Goal: Transaction & Acquisition: Purchase product/service

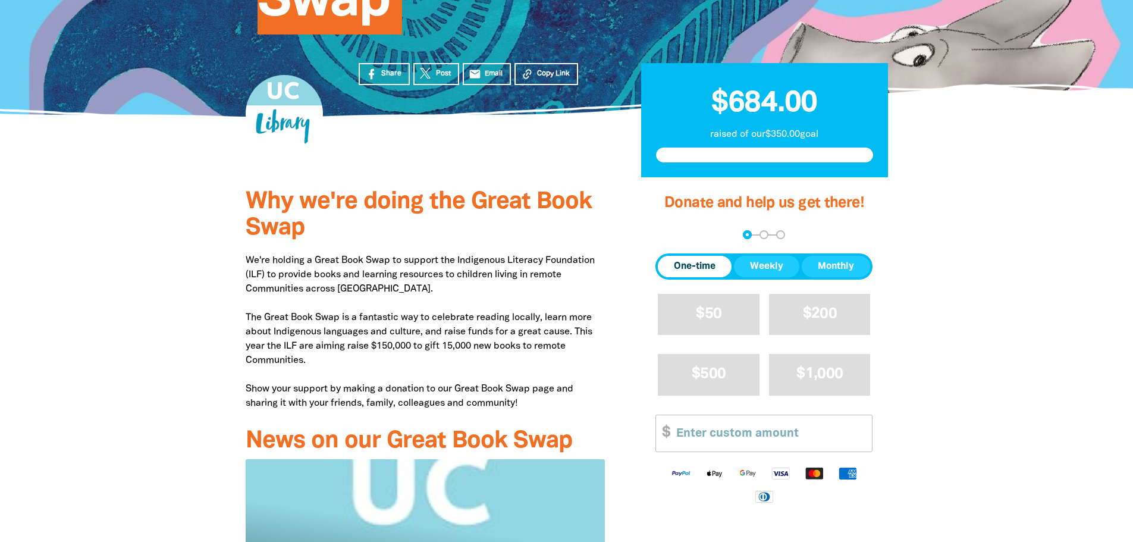
click at [696, 270] on span "One-time" at bounding box center [695, 266] width 42 height 14
click at [714, 447] on input "Other Amount" at bounding box center [770, 433] width 204 height 36
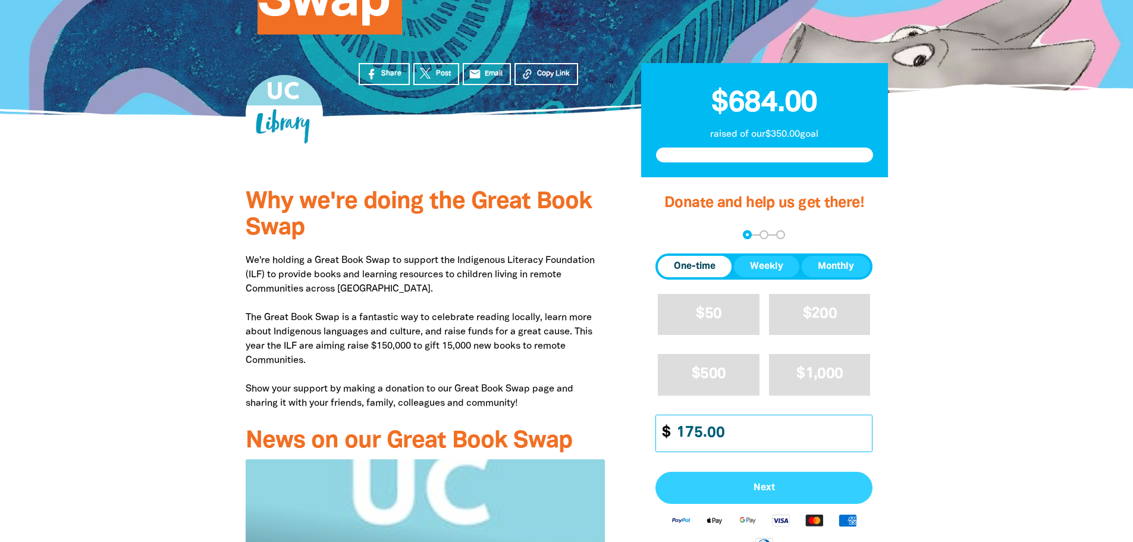
type input "175.00"
click at [736, 490] on span "Next" at bounding box center [763, 488] width 191 height 10
select select "AU"
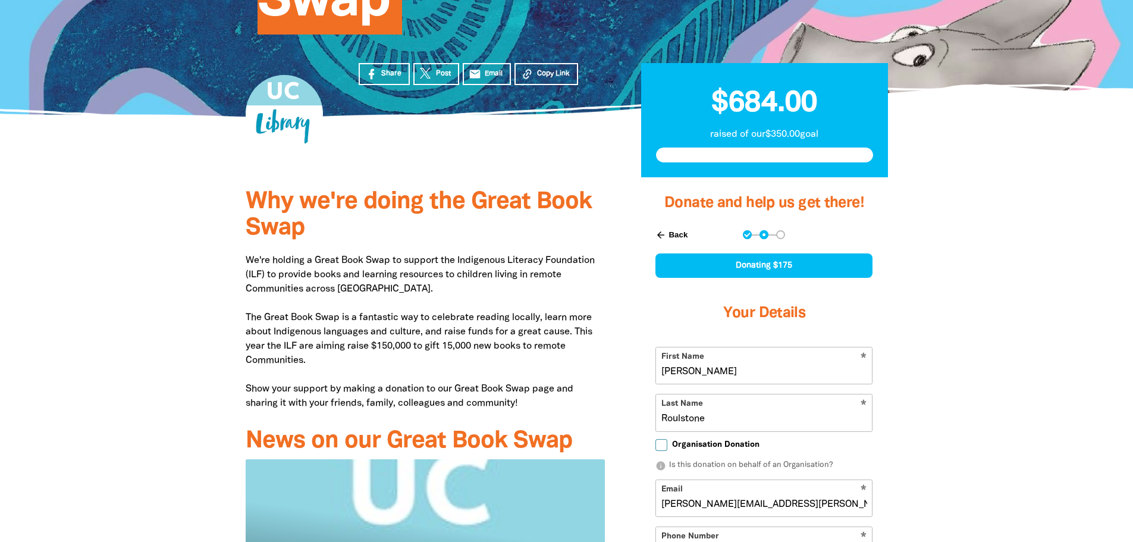
scroll to position [373, 0]
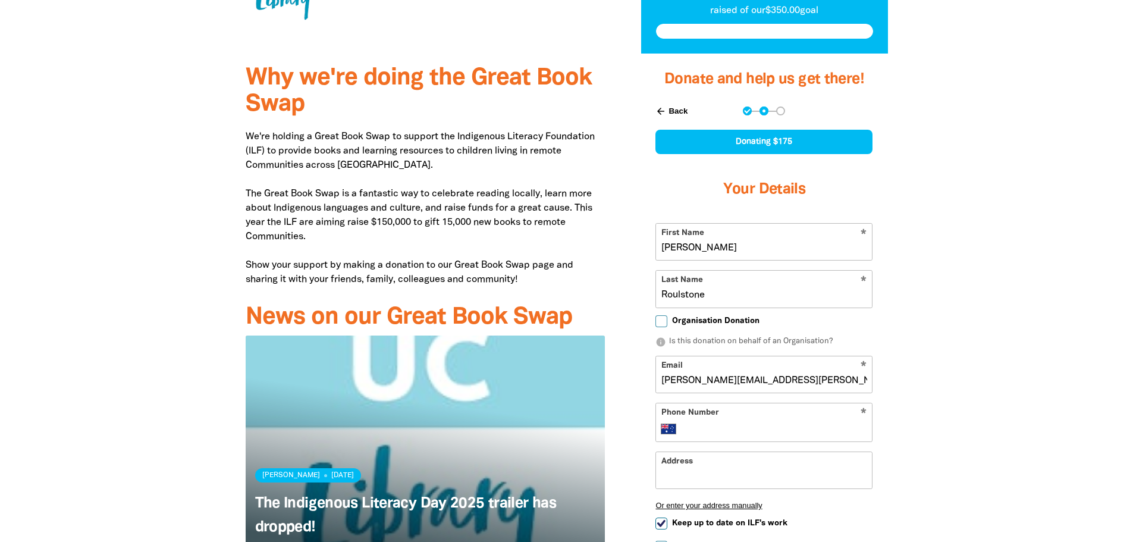
click at [719, 425] on input "Phone Number" at bounding box center [776, 429] width 182 height 14
type input "0403 981 411"
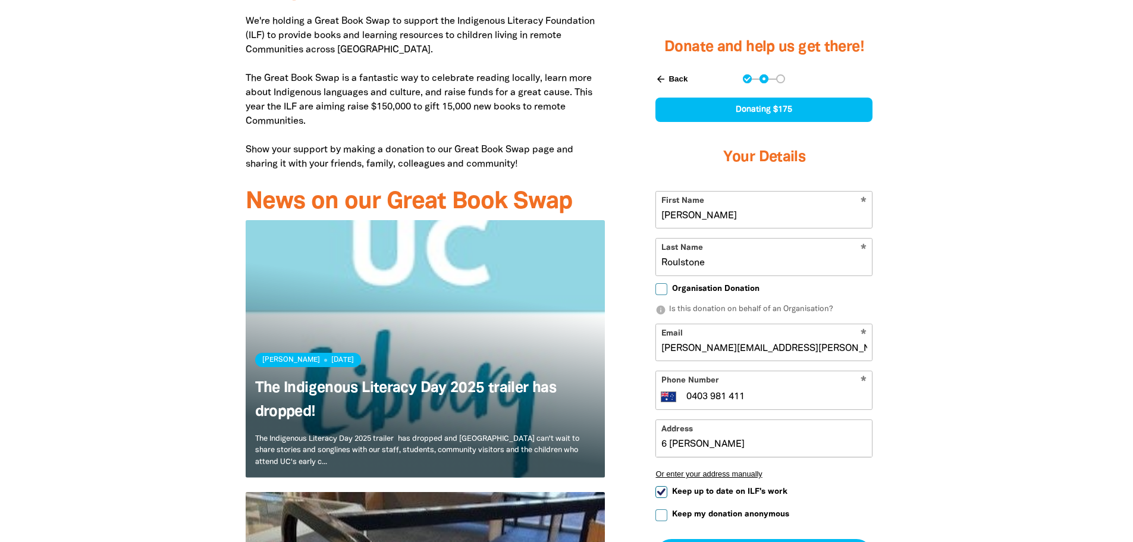
scroll to position [489, 0]
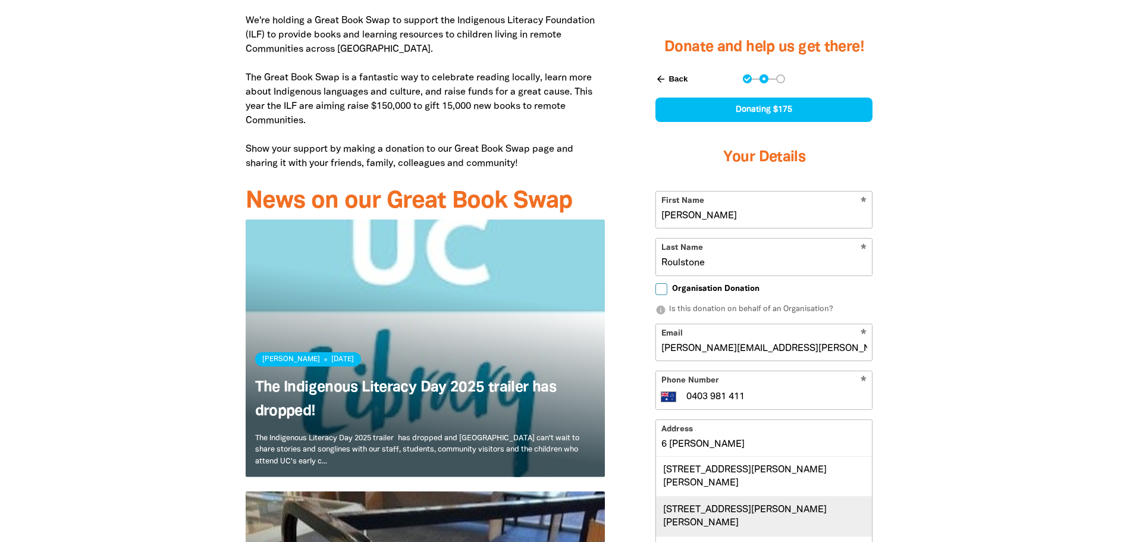
click at [778, 506] on div "6 Rossell Place, FLYNN ACT 2615" at bounding box center [764, 516] width 216 height 40
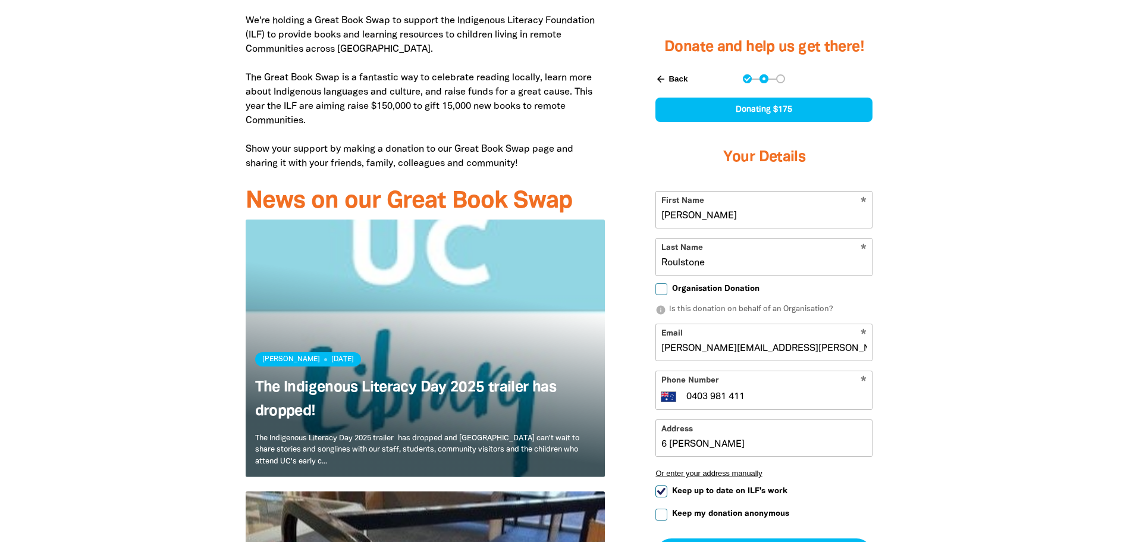
type input "6 Rossell Place, FLYNN ACT 2615"
click at [659, 514] on input "Keep my donation anonymous" at bounding box center [661, 514] width 12 height 12
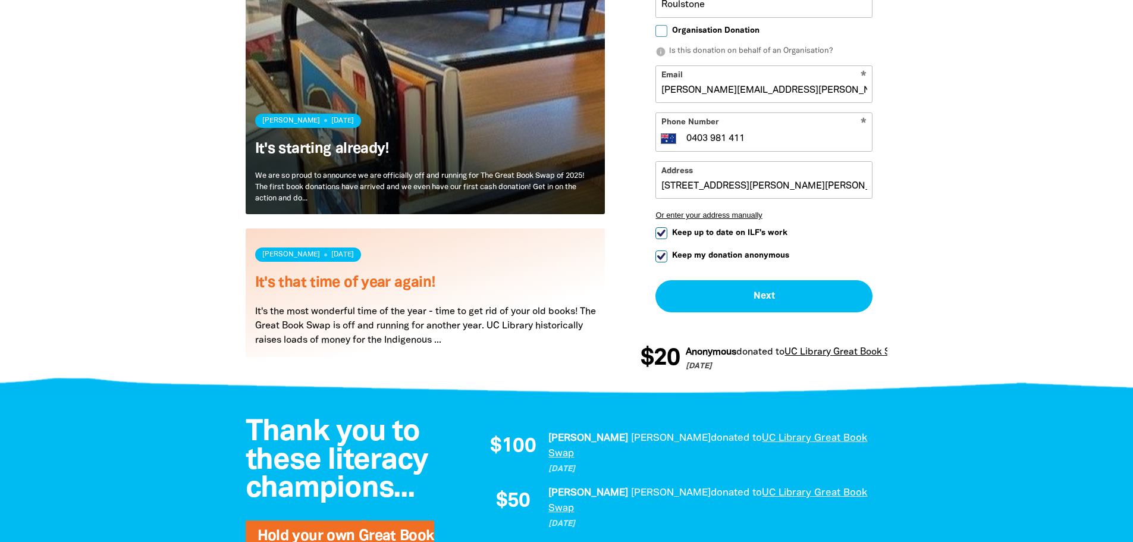
scroll to position [1000, 0]
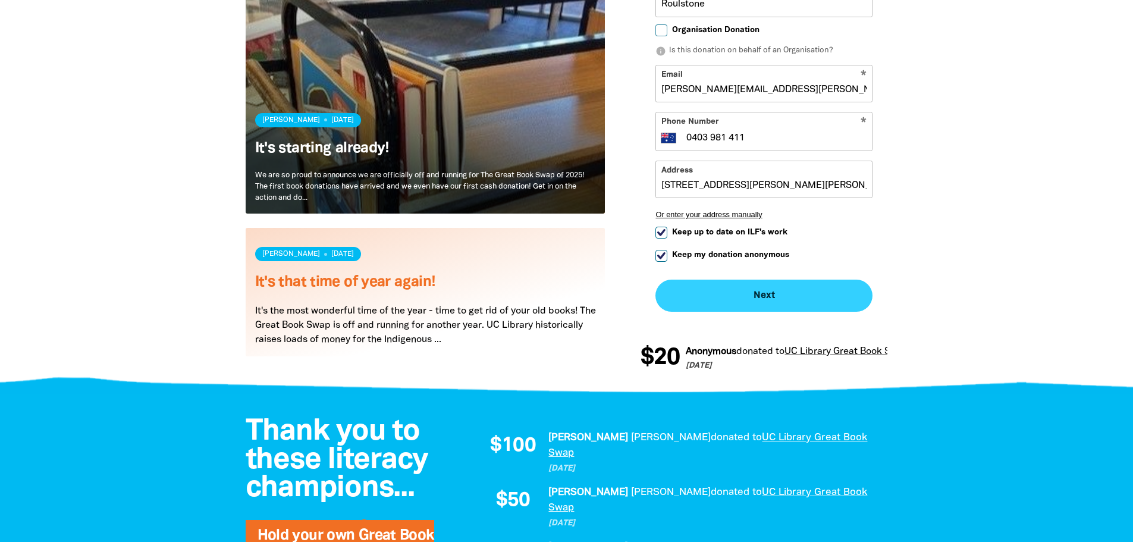
click at [761, 291] on button "Next chevron_right" at bounding box center [763, 295] width 217 height 32
checkbox input "false"
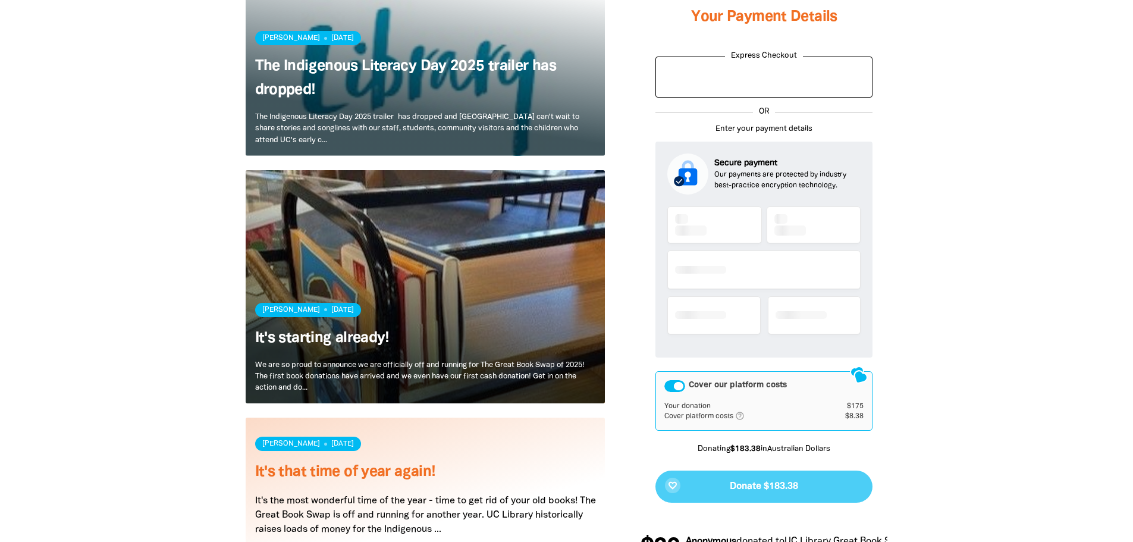
scroll to position [793, 0]
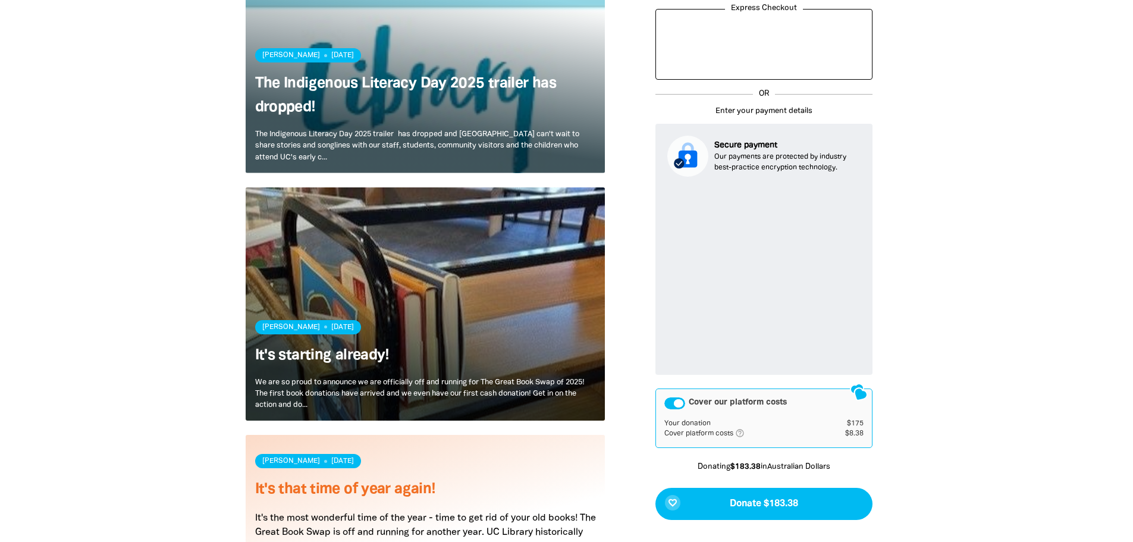
click at [671, 406] on div "Cover our platform costs" at bounding box center [674, 403] width 21 height 12
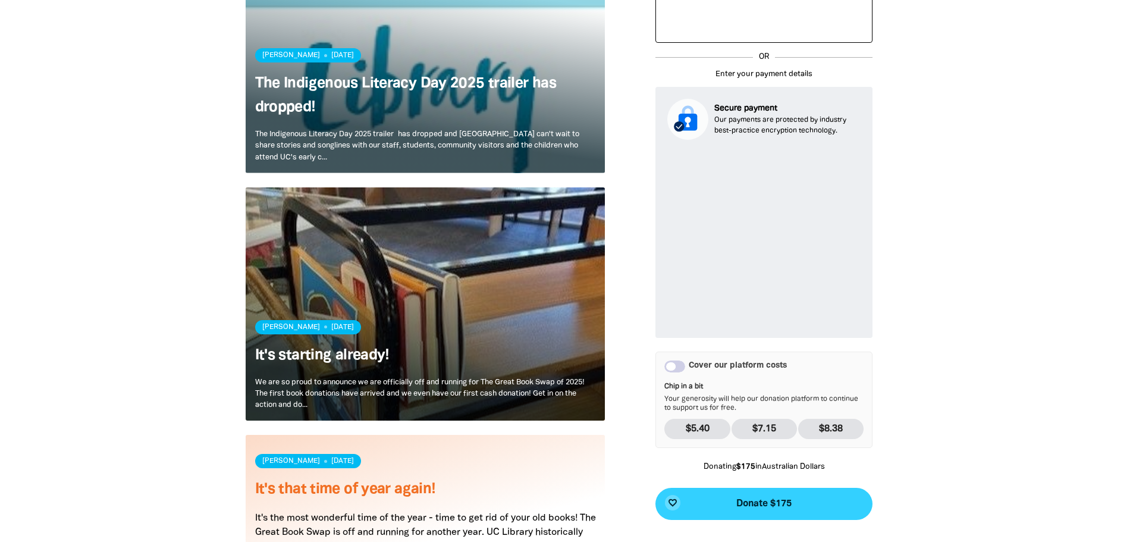
click at [777, 502] on span "Donate $175" at bounding box center [763, 504] width 55 height 10
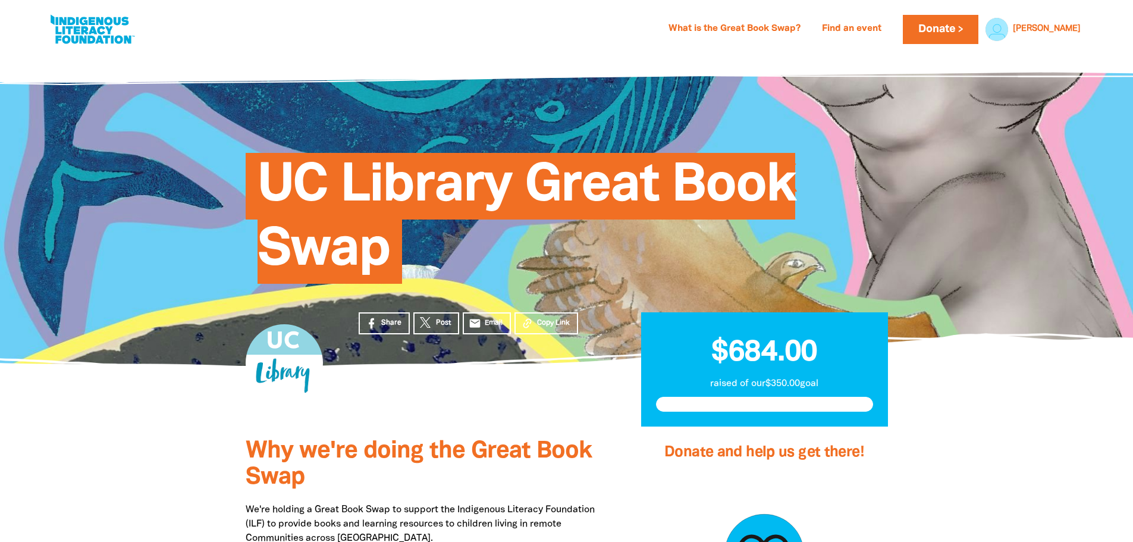
scroll to position [0, 0]
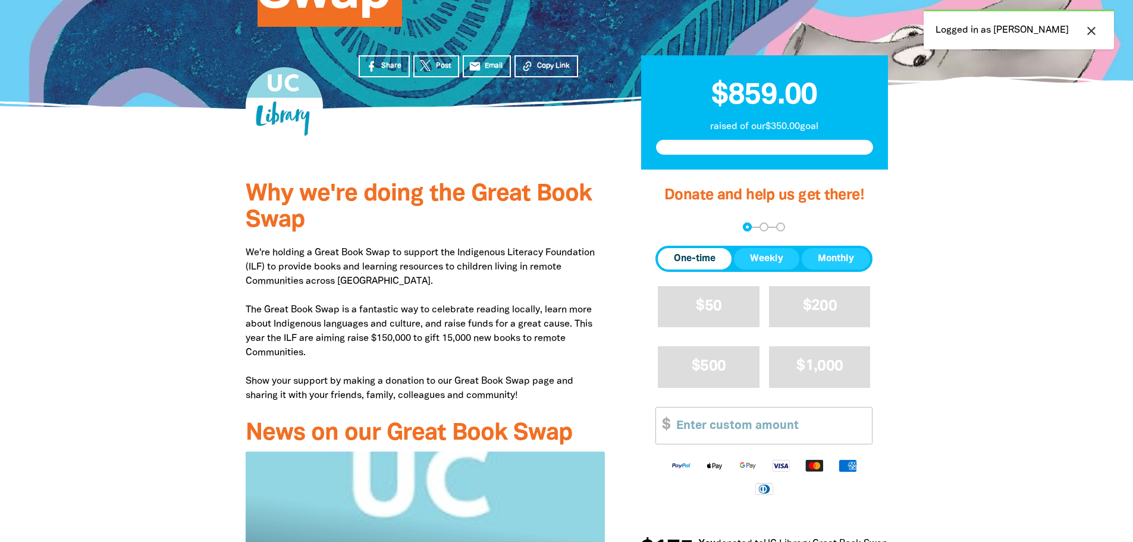
scroll to position [257, 0]
